Goal: Task Accomplishment & Management: Manage account settings

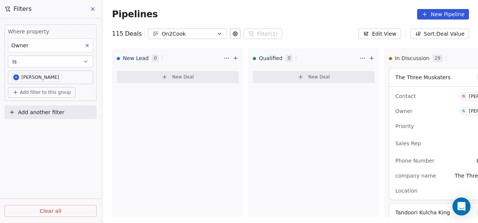
click at [90, 11] on icon at bounding box center [93, 9] width 6 height 6
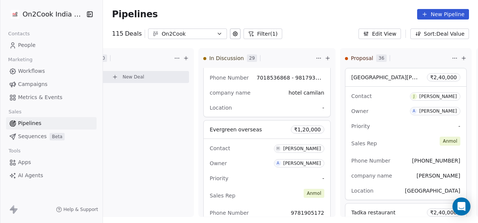
click at [41, 49] on link "People" at bounding box center [51, 45] width 91 height 12
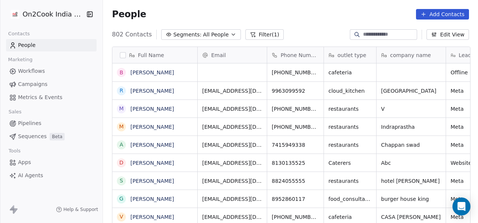
click at [247, 35] on button "Filter (1)" at bounding box center [264, 34] width 39 height 11
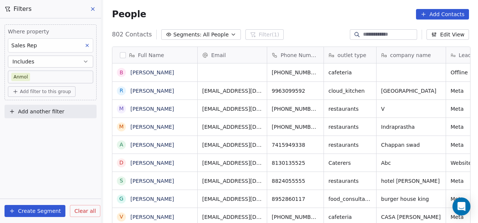
click at [288, 34] on div "802 Contacts Segments: All People Filter (1) Edit View" at bounding box center [290, 35] width 375 height 12
click at [92, 12] on icon at bounding box center [93, 9] width 6 height 6
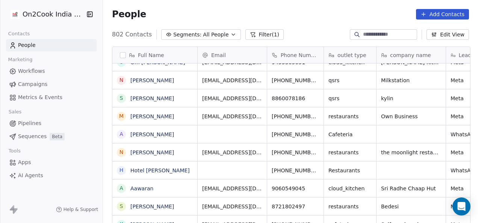
click at [363, 37] on input at bounding box center [389, 35] width 53 height 8
paste input "**********"
type input "**********"
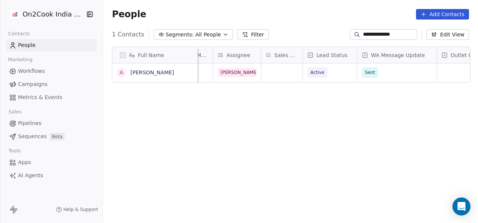
click at [392, 31] on input "**********" at bounding box center [389, 35] width 53 height 8
click at [393, 32] on input "**********" at bounding box center [389, 35] width 53 height 8
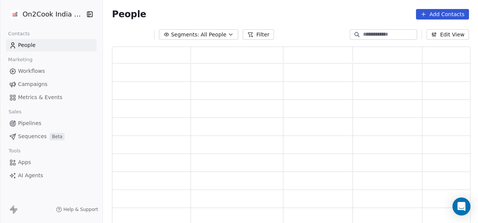
click at [295, 18] on div "People Add Contacts" at bounding box center [290, 14] width 357 height 11
click at [256, 32] on button "Filter" at bounding box center [258, 34] width 31 height 11
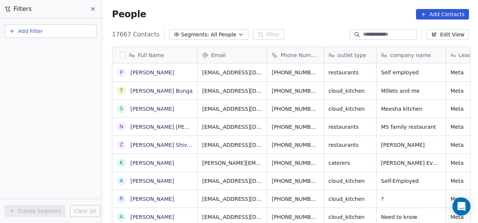
click at [51, 33] on button "Add Filter" at bounding box center [51, 31] width 92 height 14
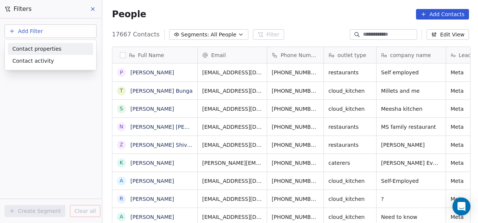
click at [54, 50] on span "Contact properties" at bounding box center [36, 49] width 49 height 8
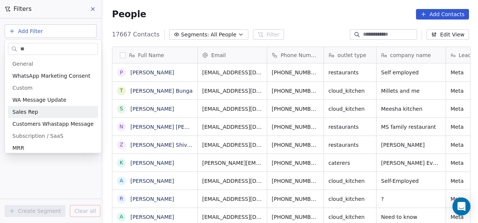
type input "**"
click at [43, 109] on div "Sales Rep" at bounding box center [52, 112] width 81 height 8
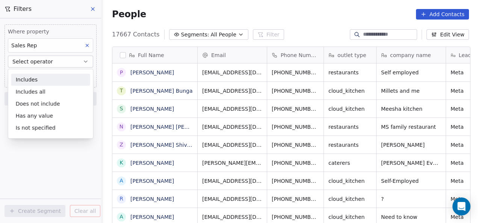
click at [56, 76] on div "Includes" at bounding box center [50, 80] width 79 height 12
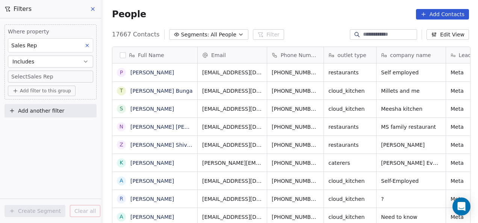
click at [56, 77] on body "On2Cook India Pvt. Ltd. Contacts People Marketing Workflows Campaigns Metrics &…" at bounding box center [239, 111] width 478 height 223
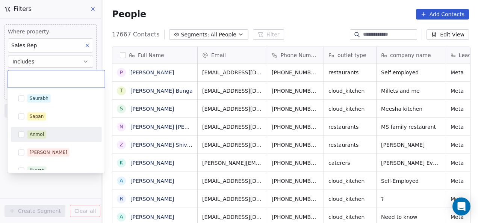
click at [40, 134] on div "Anmol" at bounding box center [37, 134] width 14 height 7
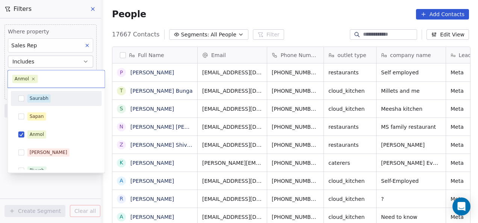
click at [298, 23] on html "On2Cook India Pvt. Ltd. Contacts People Marketing Workflows Campaigns Metrics &…" at bounding box center [239, 111] width 478 height 223
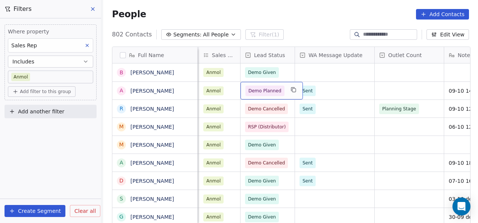
click at [282, 92] on div "Demo Planned" at bounding box center [272, 91] width 62 height 18
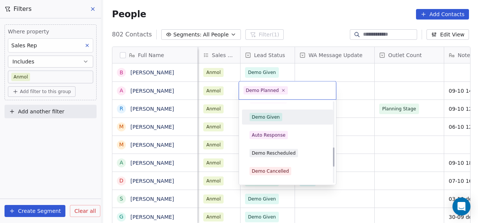
click at [276, 119] on div "Demo Given" at bounding box center [266, 117] width 28 height 7
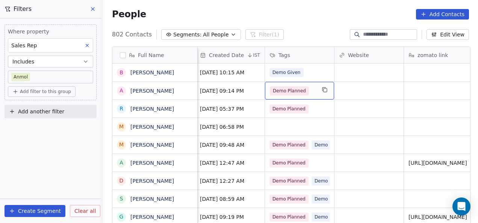
click at [318, 91] on div "Demo Planned" at bounding box center [299, 91] width 69 height 18
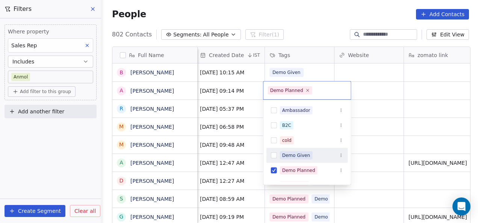
click at [303, 150] on div "Demo Given" at bounding box center [308, 156] width 82 height 12
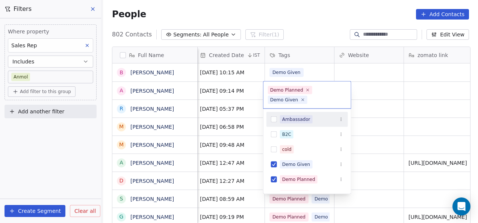
click at [390, 103] on html "On2Cook India Pvt. Ltd. Contacts People Marketing Workflows Campaigns Metrics &…" at bounding box center [239, 111] width 478 height 223
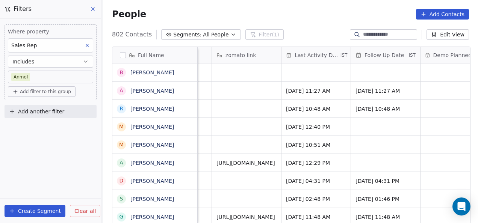
scroll to position [1, 1230]
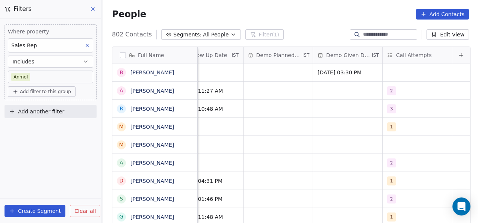
click at [95, 9] on icon at bounding box center [93, 9] width 6 height 6
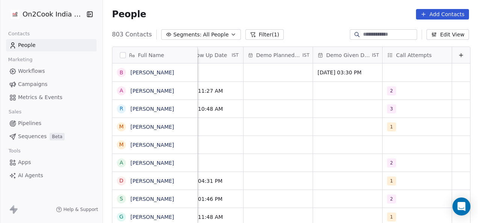
click at [41, 122] on link "Pipelines" at bounding box center [51, 123] width 91 height 12
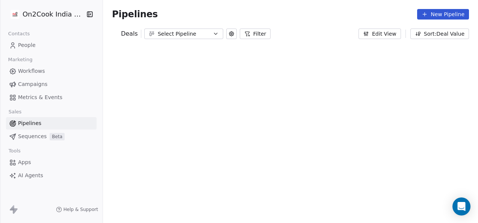
click at [244, 35] on icon at bounding box center [247, 34] width 6 height 6
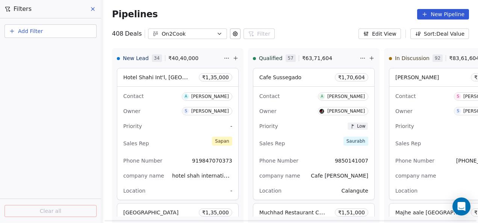
click at [73, 31] on button "Add Filter" at bounding box center [51, 31] width 92 height 14
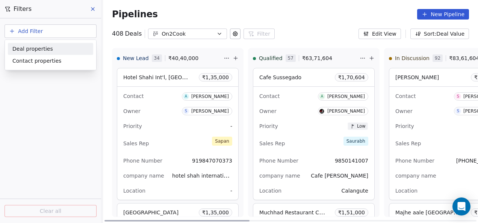
click at [42, 44] on div "Deal properties" at bounding box center [50, 49] width 85 height 12
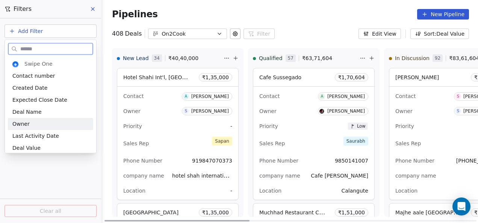
click at [34, 119] on div "Owner" at bounding box center [50, 124] width 85 height 12
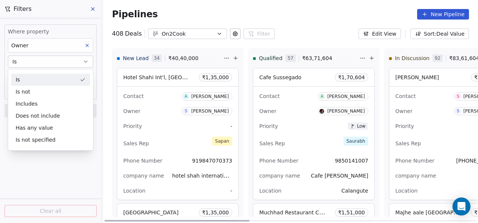
click at [41, 61] on button "Is" at bounding box center [50, 62] width 85 height 12
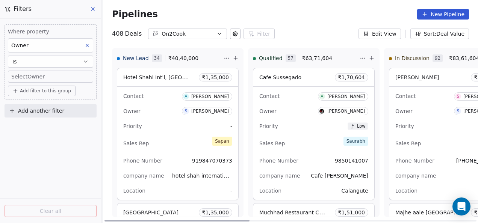
click at [41, 74] on body "On2Cook India Pvt. Ltd. Contacts People Marketing Workflows Campaigns Metrics &…" at bounding box center [239, 111] width 478 height 223
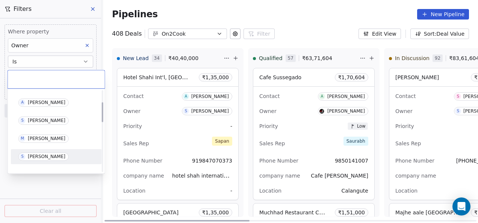
scroll to position [75, 0]
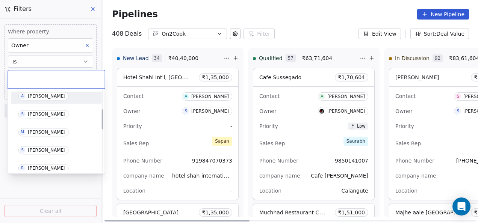
click at [43, 96] on div "[PERSON_NAME]" at bounding box center [47, 96] width 38 height 5
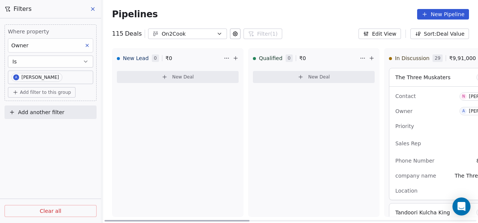
click at [343, 77] on button "New Deal" at bounding box center [314, 77] width 122 height 12
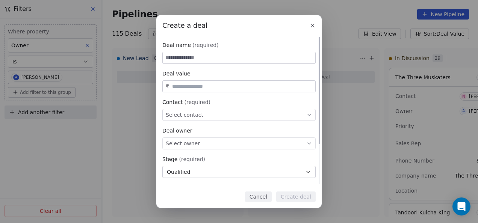
paste input "**********"
type input "**********"
click at [212, 112] on div "Select contact" at bounding box center [238, 115] width 153 height 12
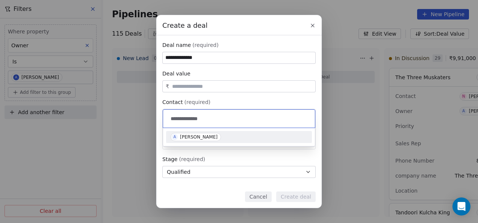
type input "**********"
click at [203, 135] on div "[PERSON_NAME]" at bounding box center [199, 137] width 38 height 5
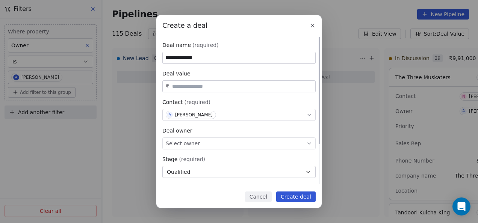
click at [205, 87] on input "text" at bounding box center [242, 87] width 143 height 6
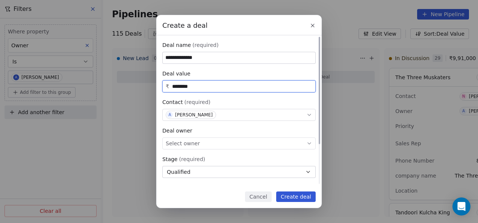
click at [188, 143] on span "Select owner" at bounding box center [183, 144] width 34 height 8
type input "********"
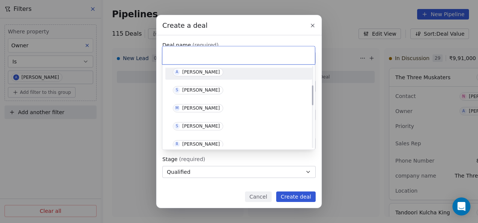
click at [198, 70] on div "[PERSON_NAME]" at bounding box center [201, 72] width 38 height 5
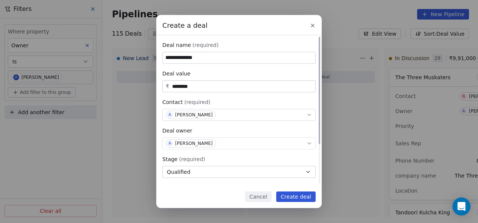
click at [203, 172] on button "Qualified" at bounding box center [238, 172] width 153 height 12
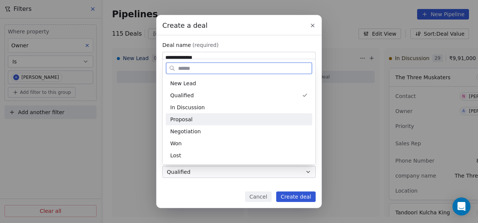
click at [203, 116] on div "Proposal" at bounding box center [239, 119] width 138 height 8
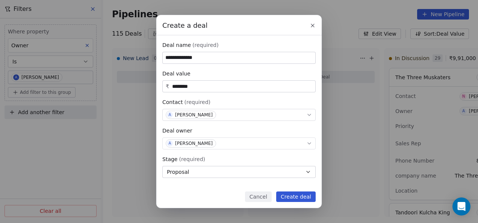
click at [295, 195] on button "Create deal" at bounding box center [295, 197] width 39 height 11
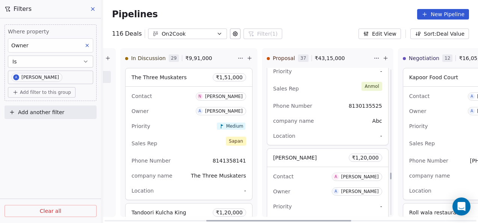
scroll to position [2934, 0]
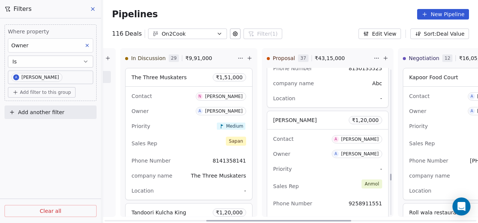
click at [321, 155] on div "Contact A [PERSON_NAME] Owner A [PERSON_NAME] Priority - Sales Rep [PERSON_NAME…" at bounding box center [327, 186] width 121 height 113
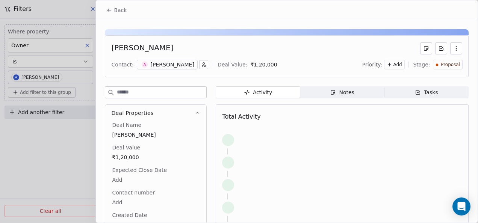
click at [329, 96] on span "Notes Notes" at bounding box center [342, 92] width 84 height 12
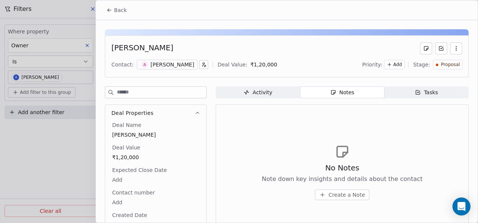
click at [320, 194] on icon "button" at bounding box center [323, 195] width 6 height 6
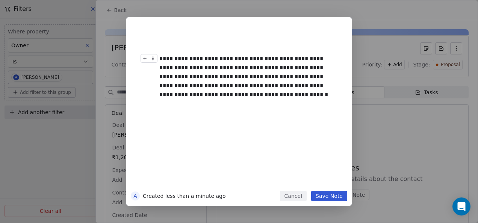
click at [160, 56] on div "**********" at bounding box center [247, 76] width 176 height 45
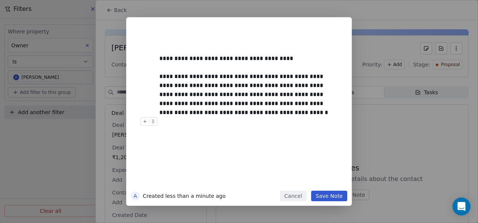
click at [325, 200] on button "Save Note" at bounding box center [329, 196] width 36 height 11
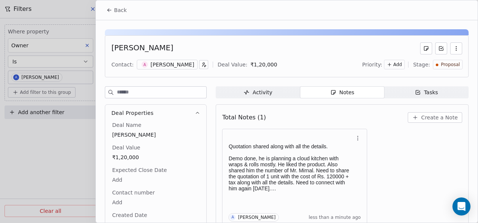
click at [105, 9] on button "Back" at bounding box center [116, 10] width 29 height 14
